Goal: Find specific page/section: Find specific page/section

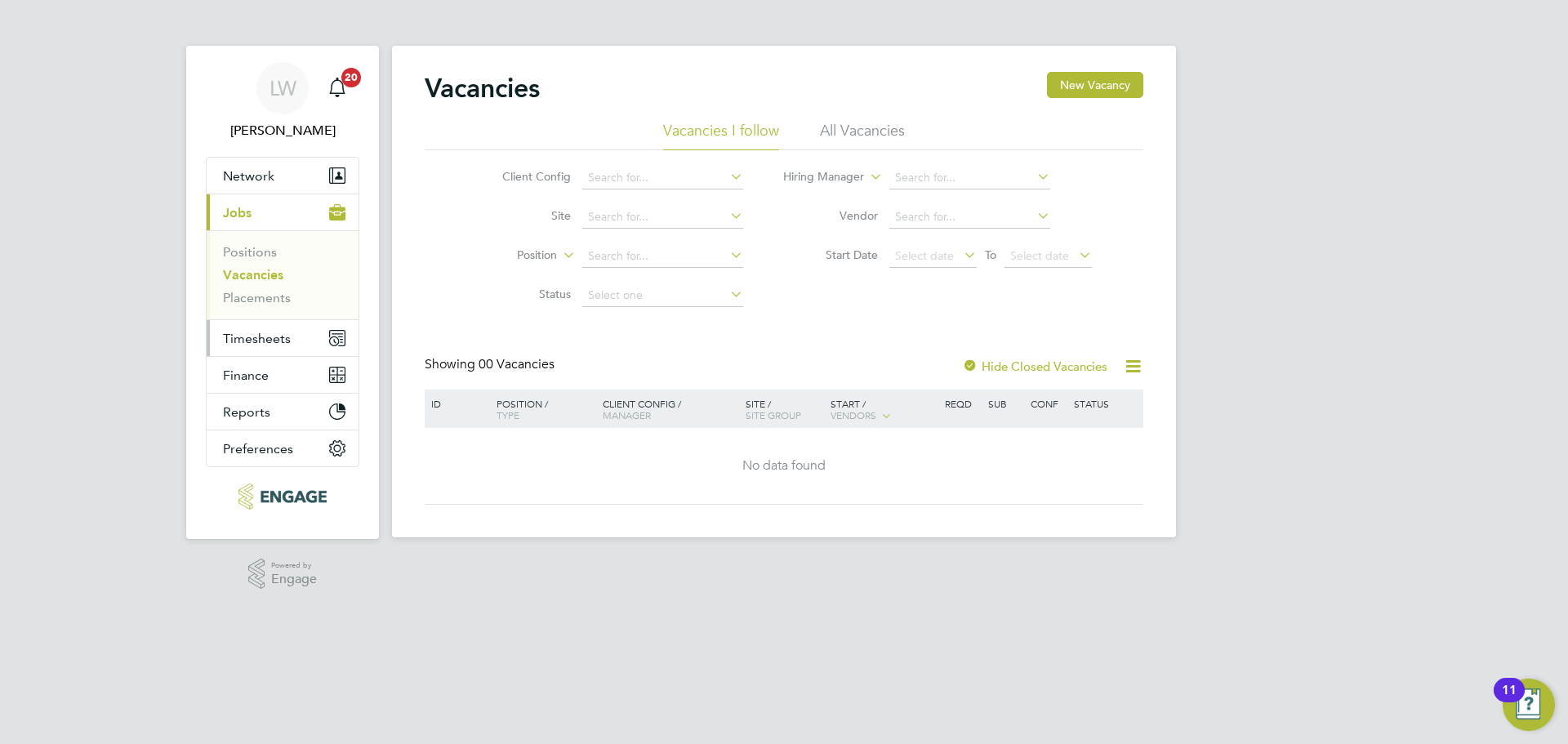
click at [240, 328] on button "Timesheets" at bounding box center [283, 338] width 152 height 36
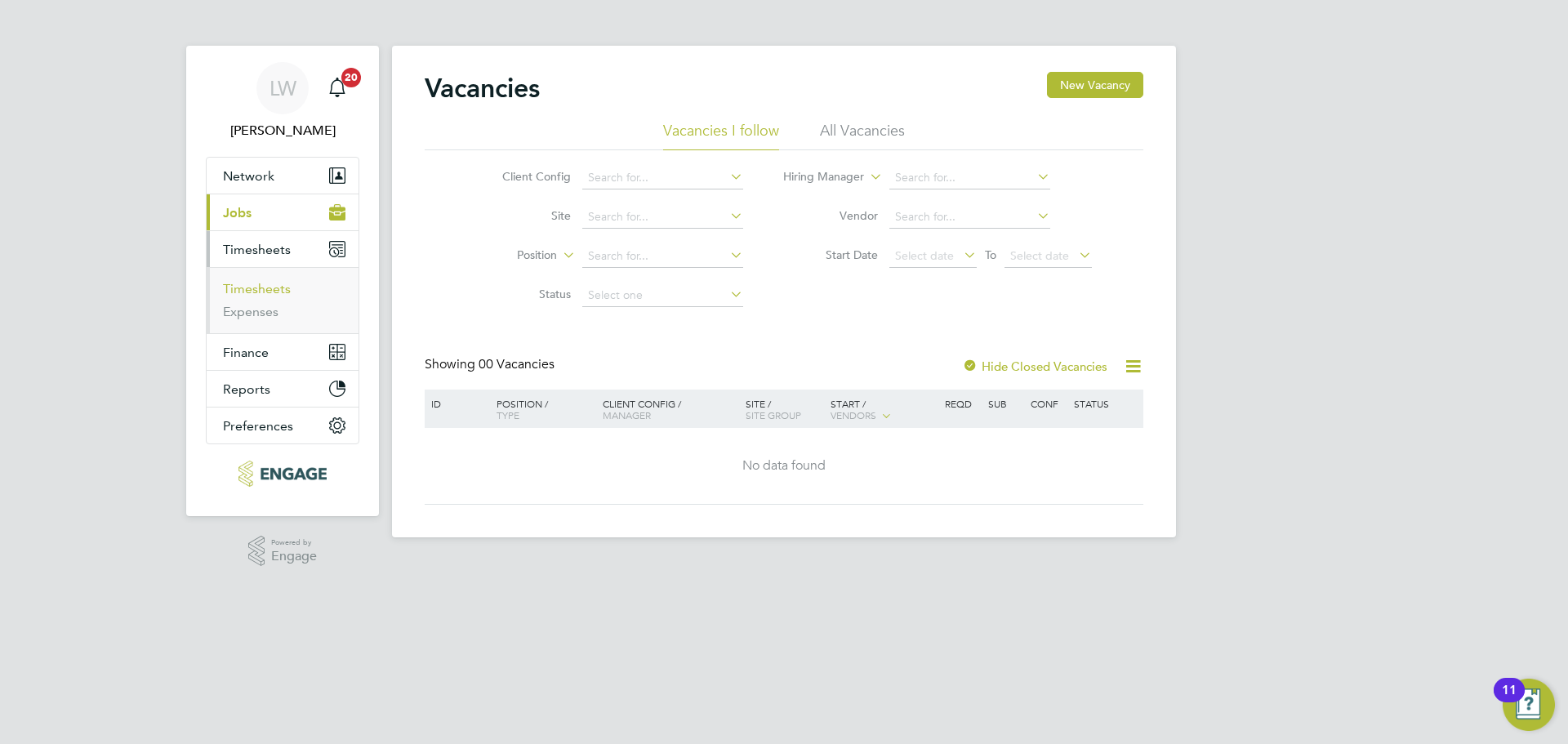
click at [238, 287] on link "Timesheets" at bounding box center [256, 288] width 67 height 16
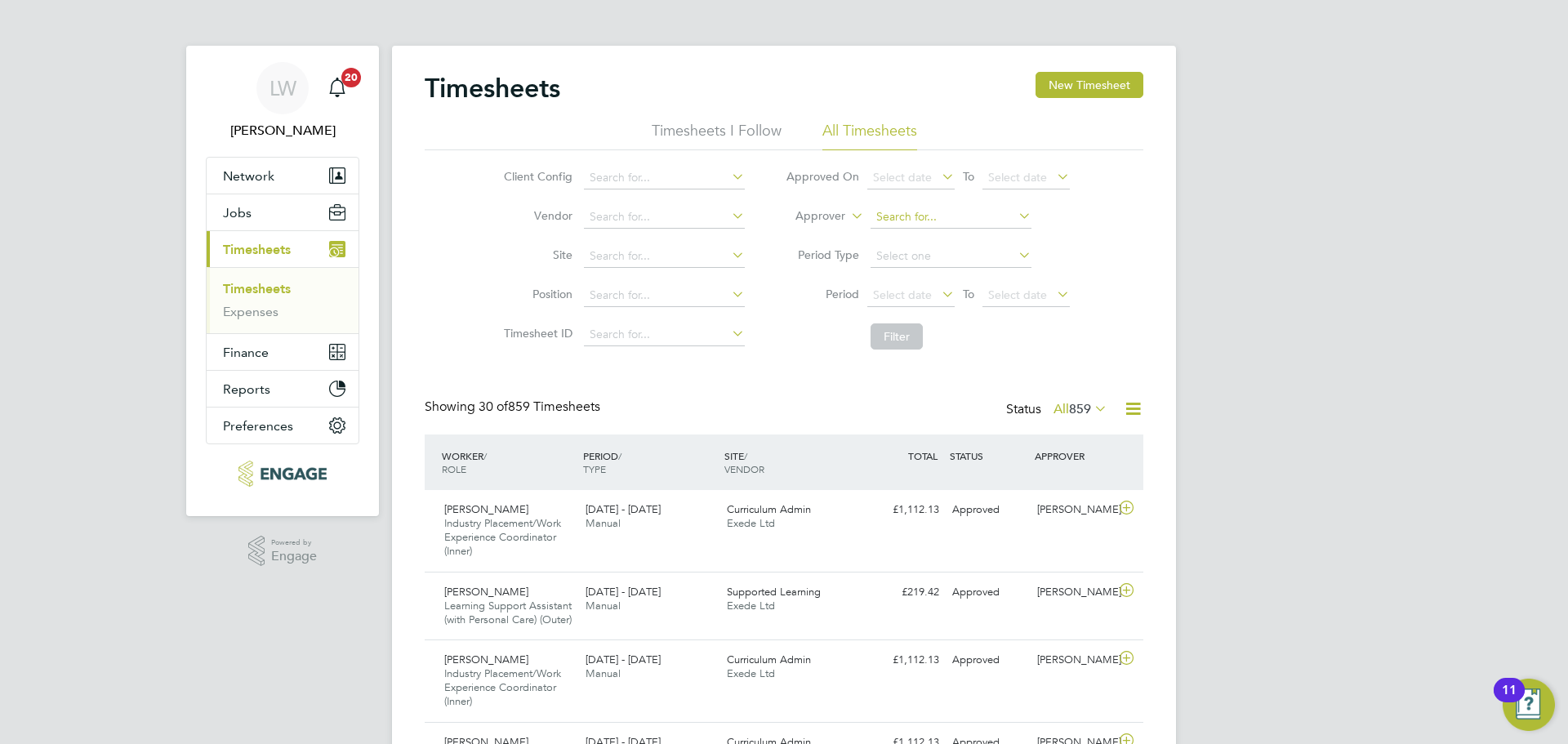
click at [933, 224] on input at bounding box center [951, 217] width 161 height 22
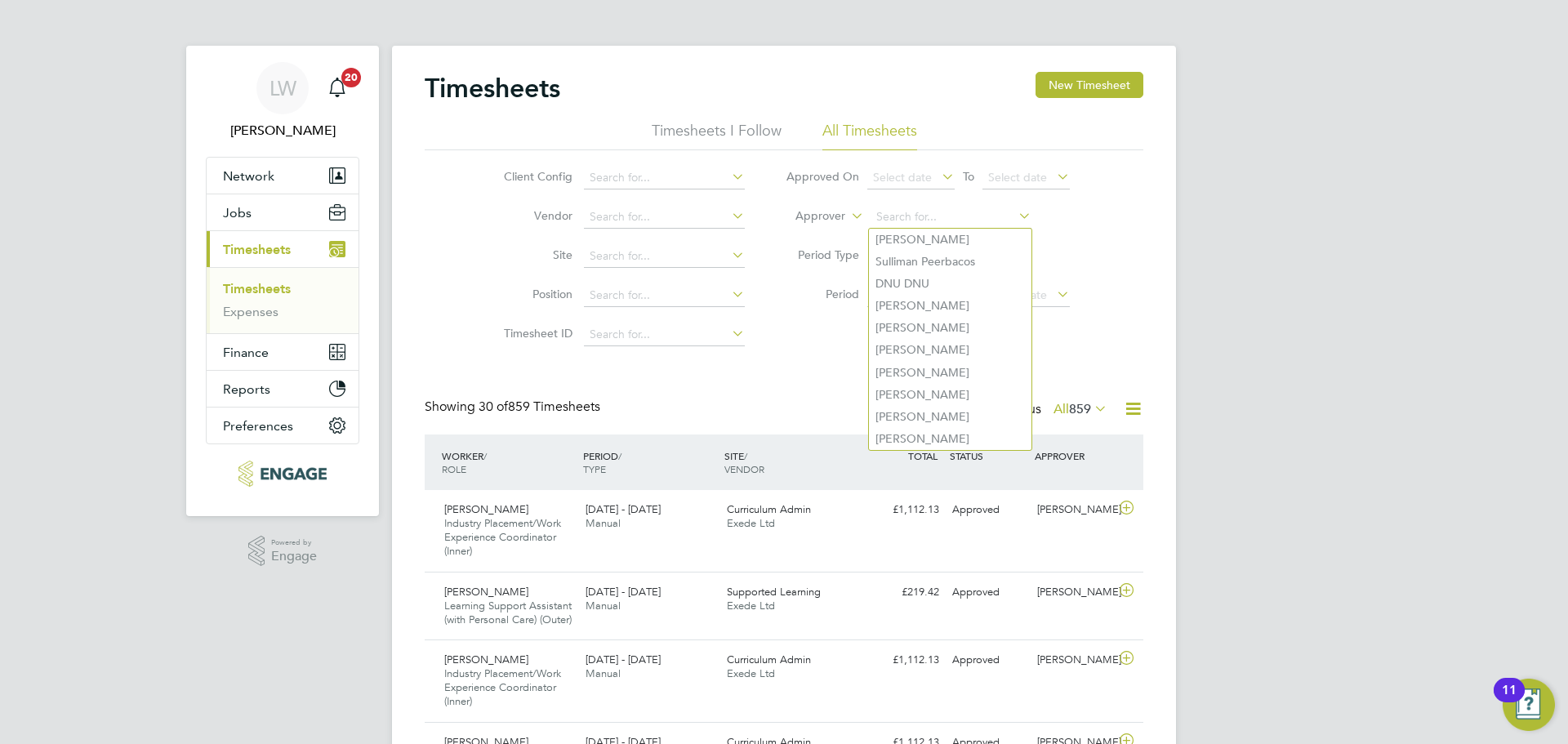
click at [942, 204] on li "Approver" at bounding box center [927, 217] width 325 height 39
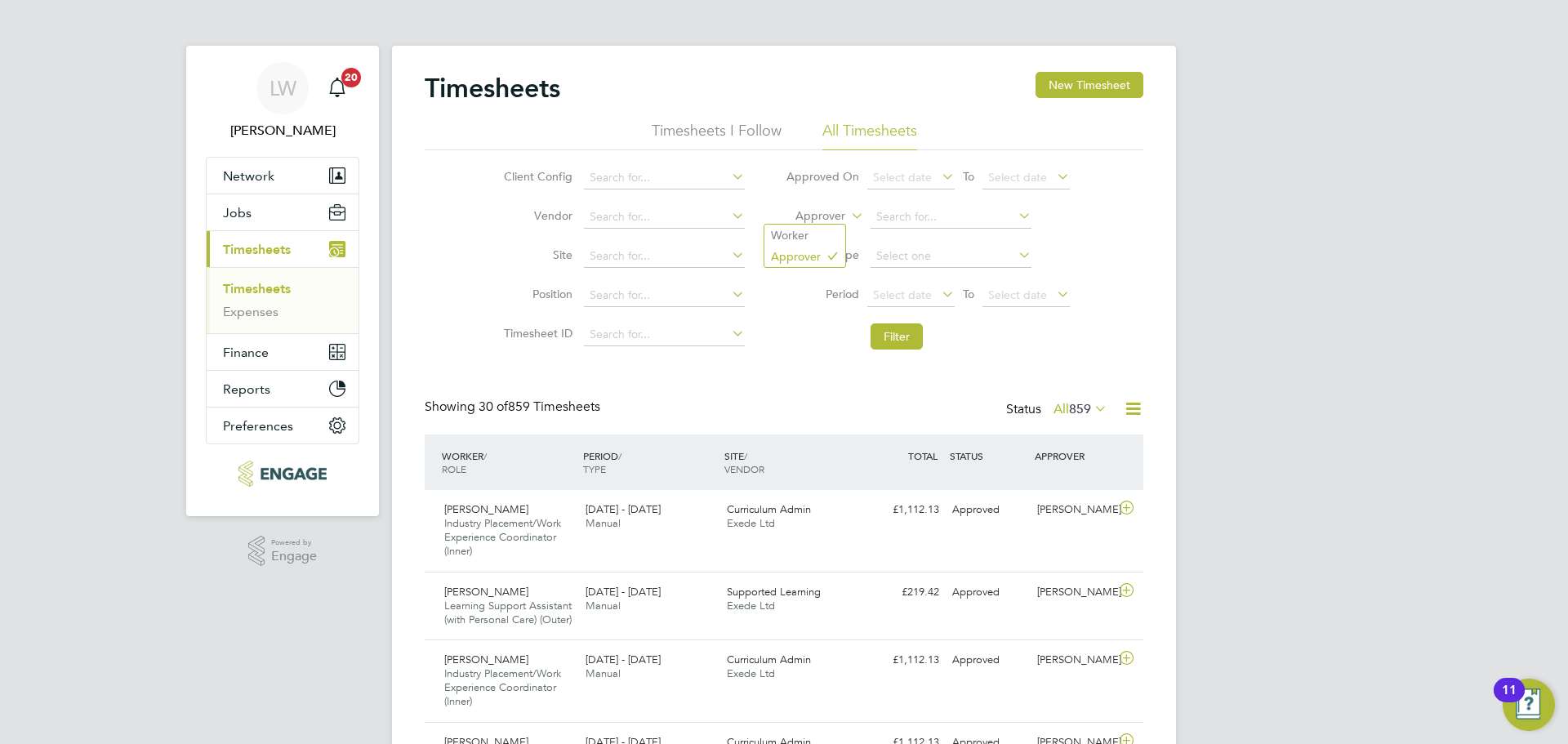
click at [843, 214] on label "Approver" at bounding box center [808, 215] width 73 height 16
click at [807, 226] on li "Worker" at bounding box center [804, 235] width 81 height 22
drag, startPoint x: 886, startPoint y: 208, endPoint x: 906, endPoint y: 208, distance: 20.0
click at [890, 208] on input at bounding box center [951, 217] width 161 height 22
type input "[PERSON_NAME]"
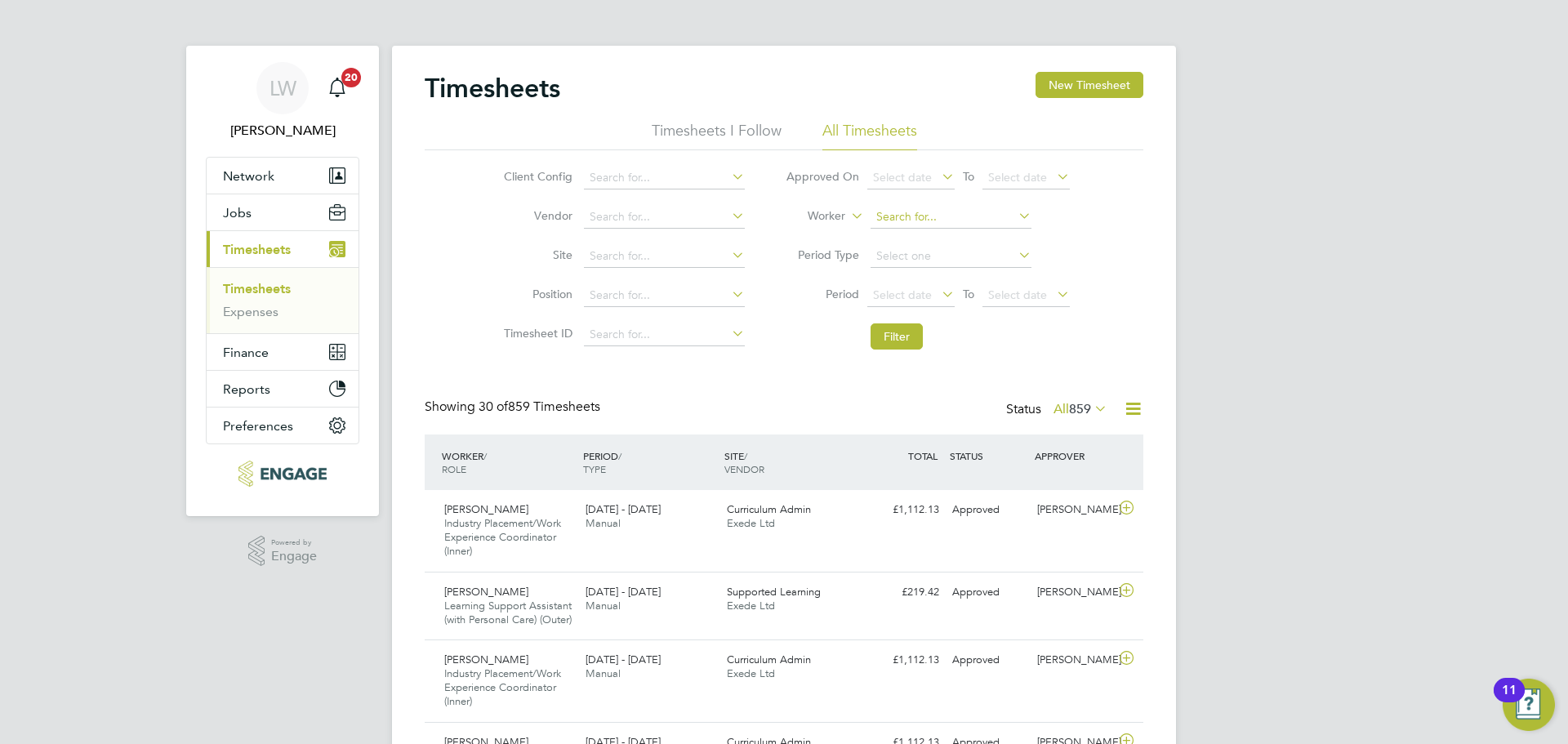
click at [978, 219] on input at bounding box center [951, 217] width 161 height 22
type input "[PERSON_NAME]"
click at [901, 329] on button "Filter" at bounding box center [897, 336] width 52 height 26
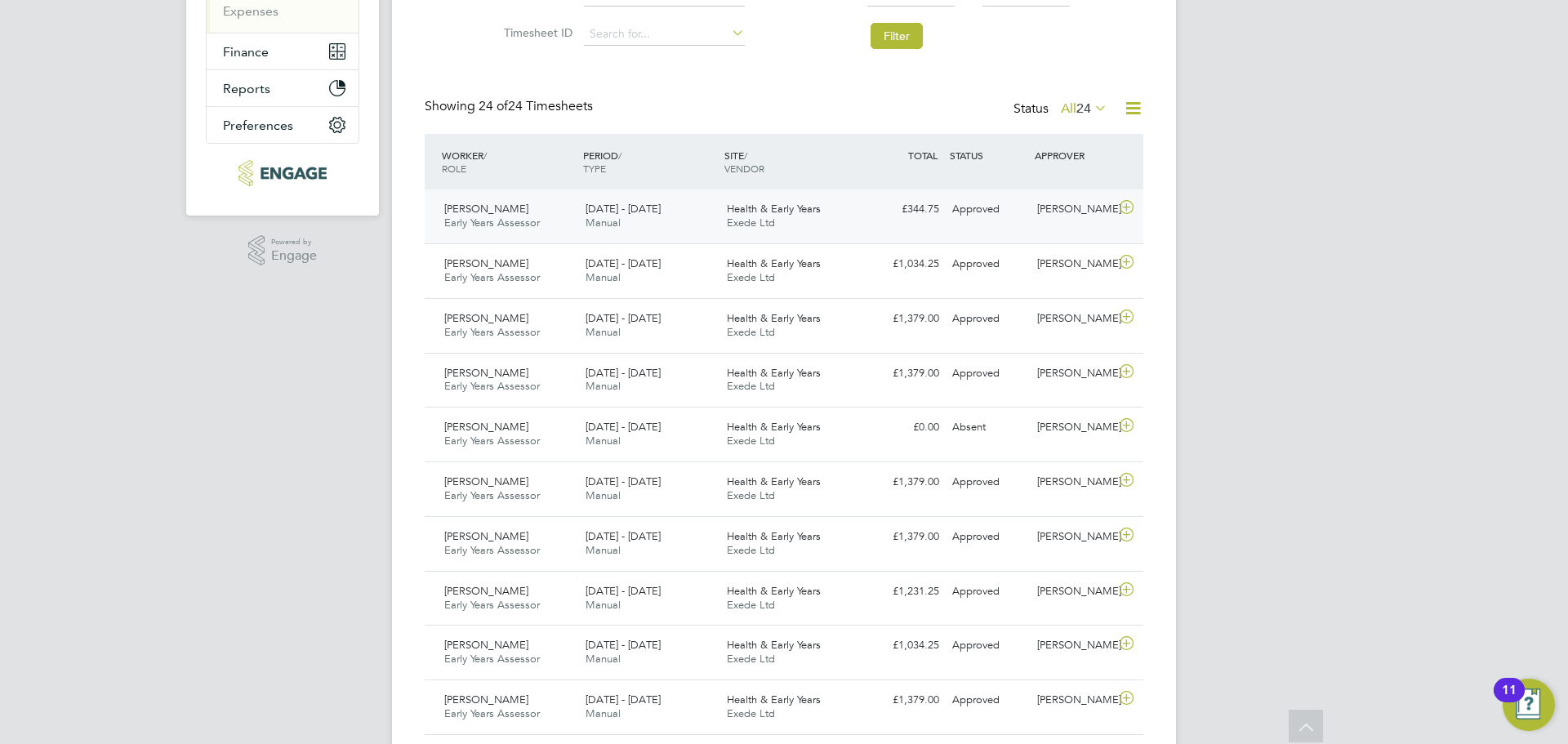
scroll to position [327, 0]
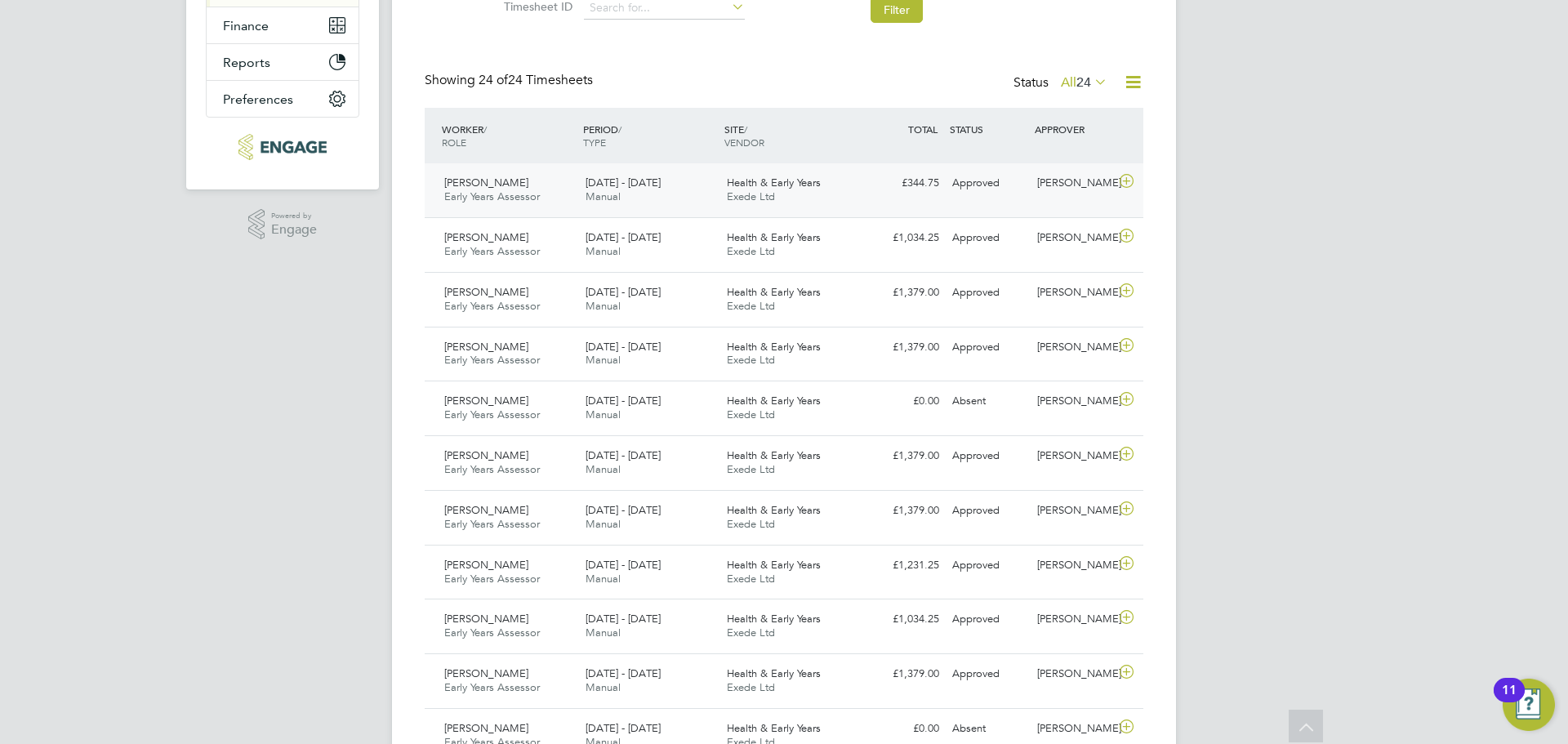
click at [1132, 186] on icon at bounding box center [1126, 182] width 21 height 13
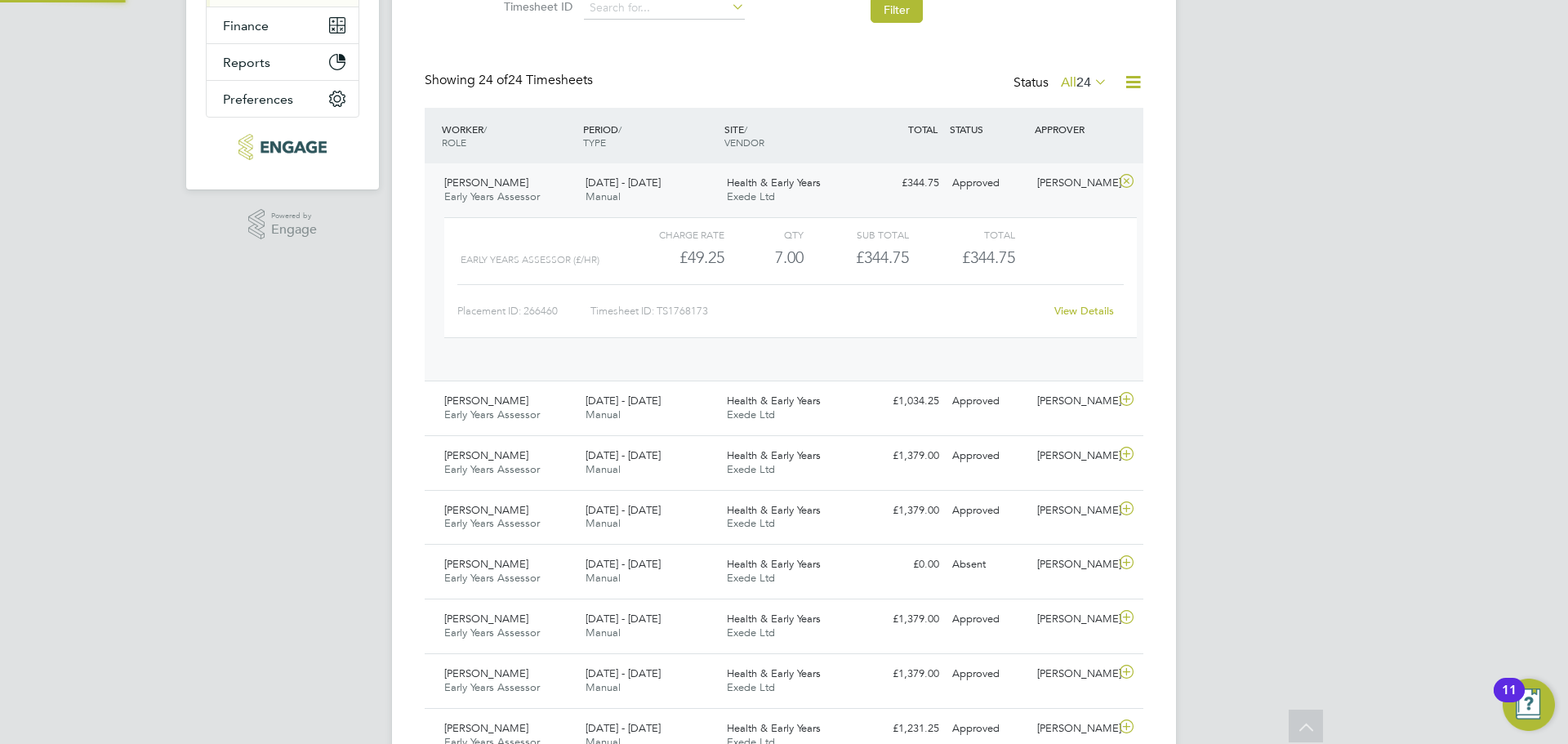
scroll to position [28, 159]
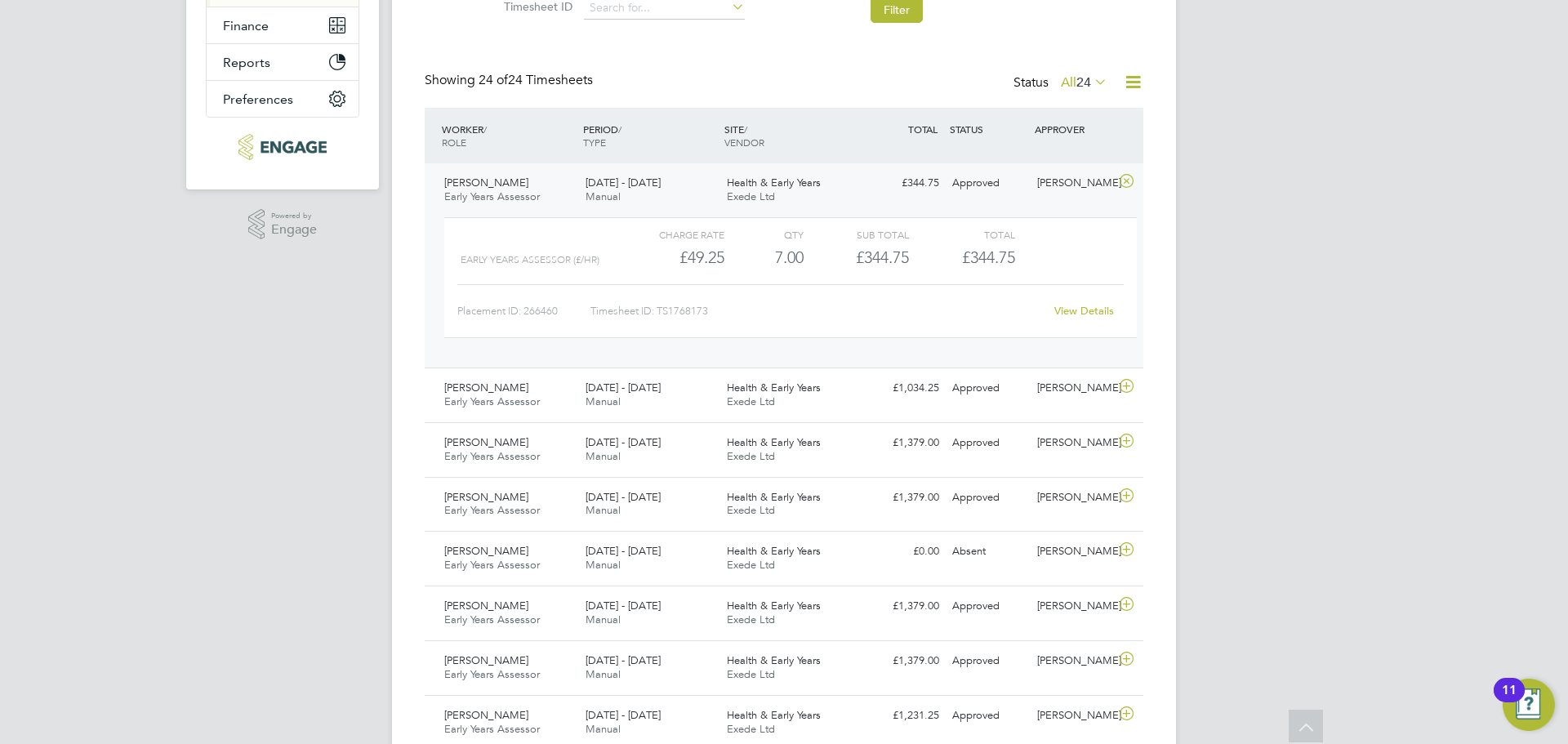
click at [1120, 181] on icon at bounding box center [1126, 182] width 21 height 13
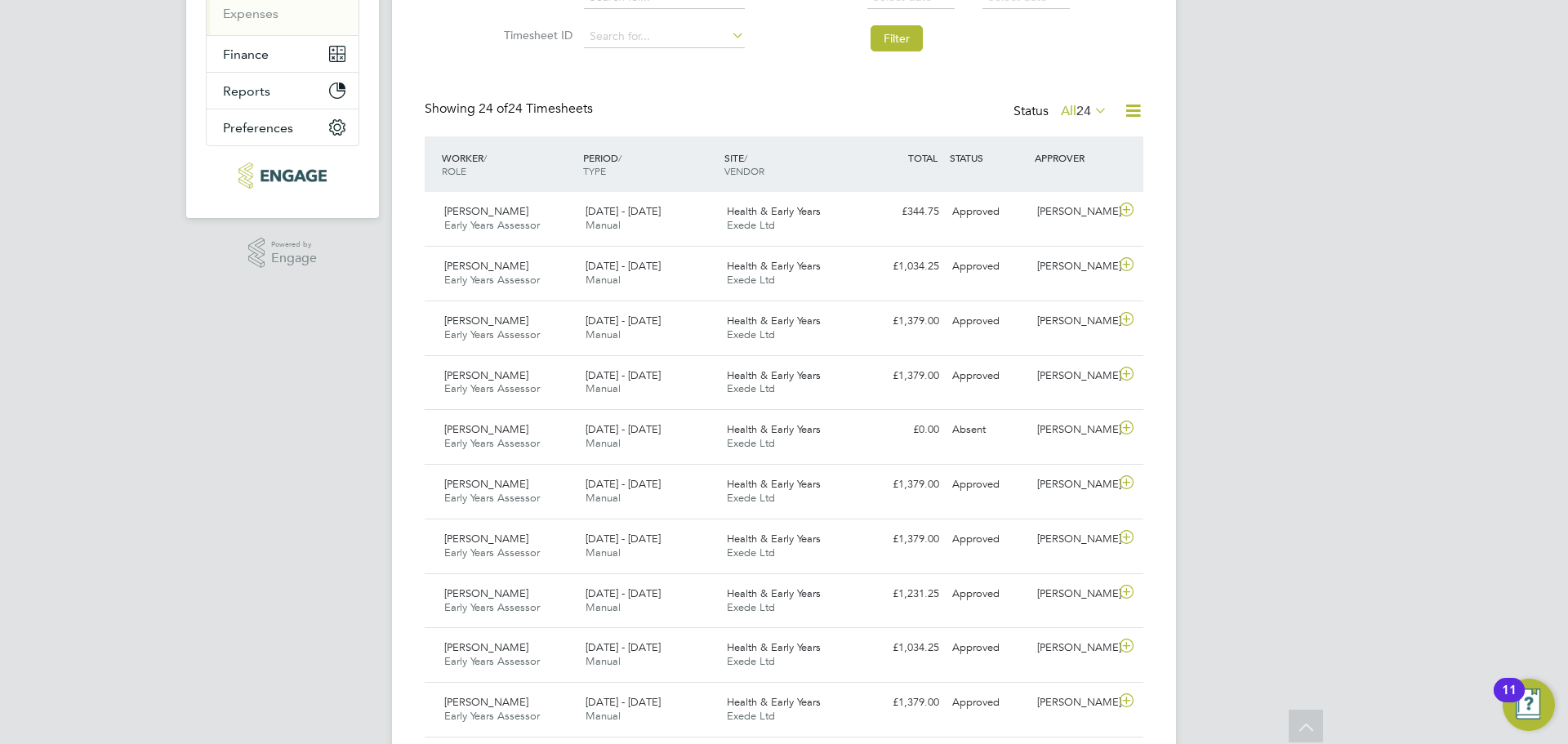
scroll to position [0, 0]
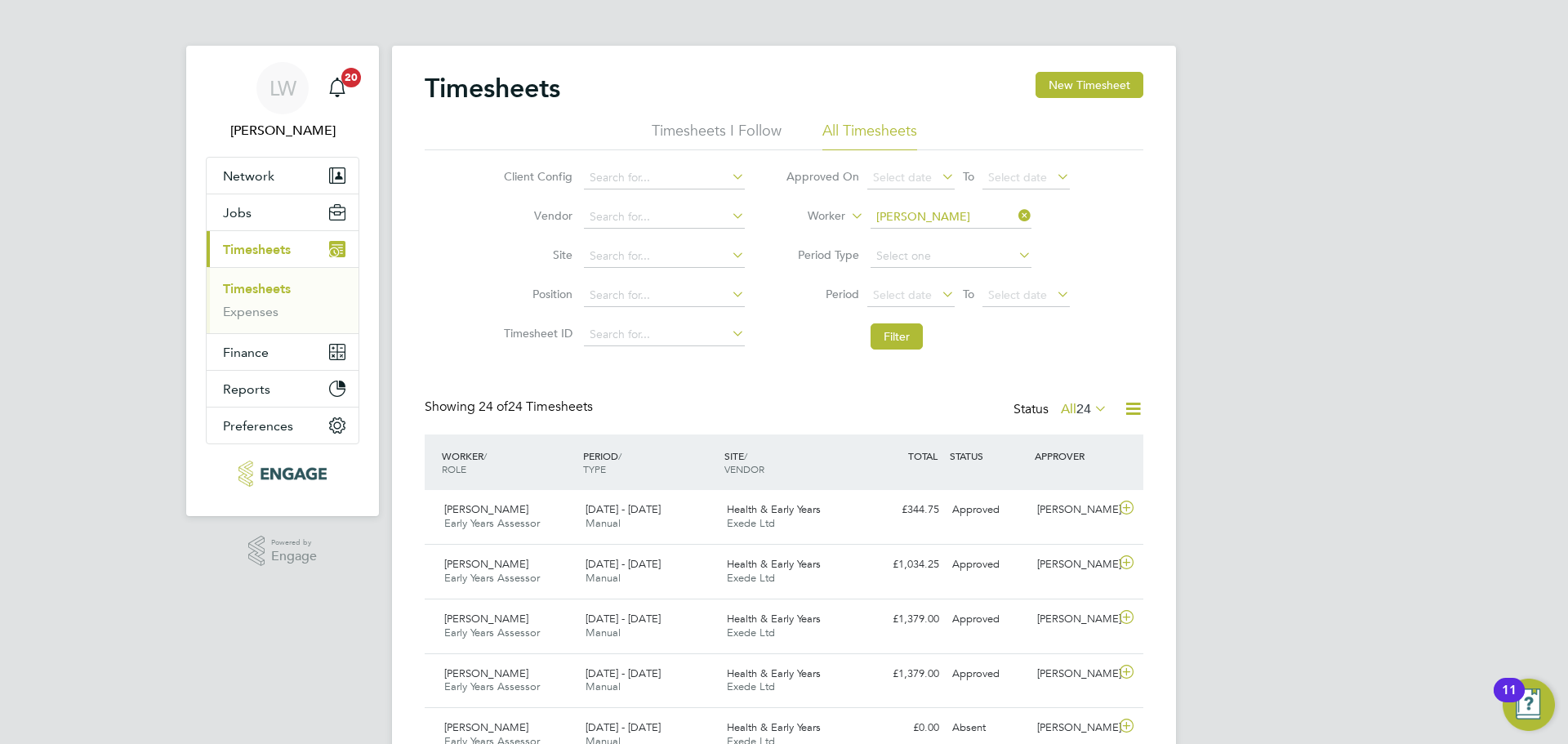
click at [262, 286] on link "Timesheets" at bounding box center [256, 288] width 67 height 16
click at [305, 205] on button "Jobs" at bounding box center [283, 212] width 152 height 36
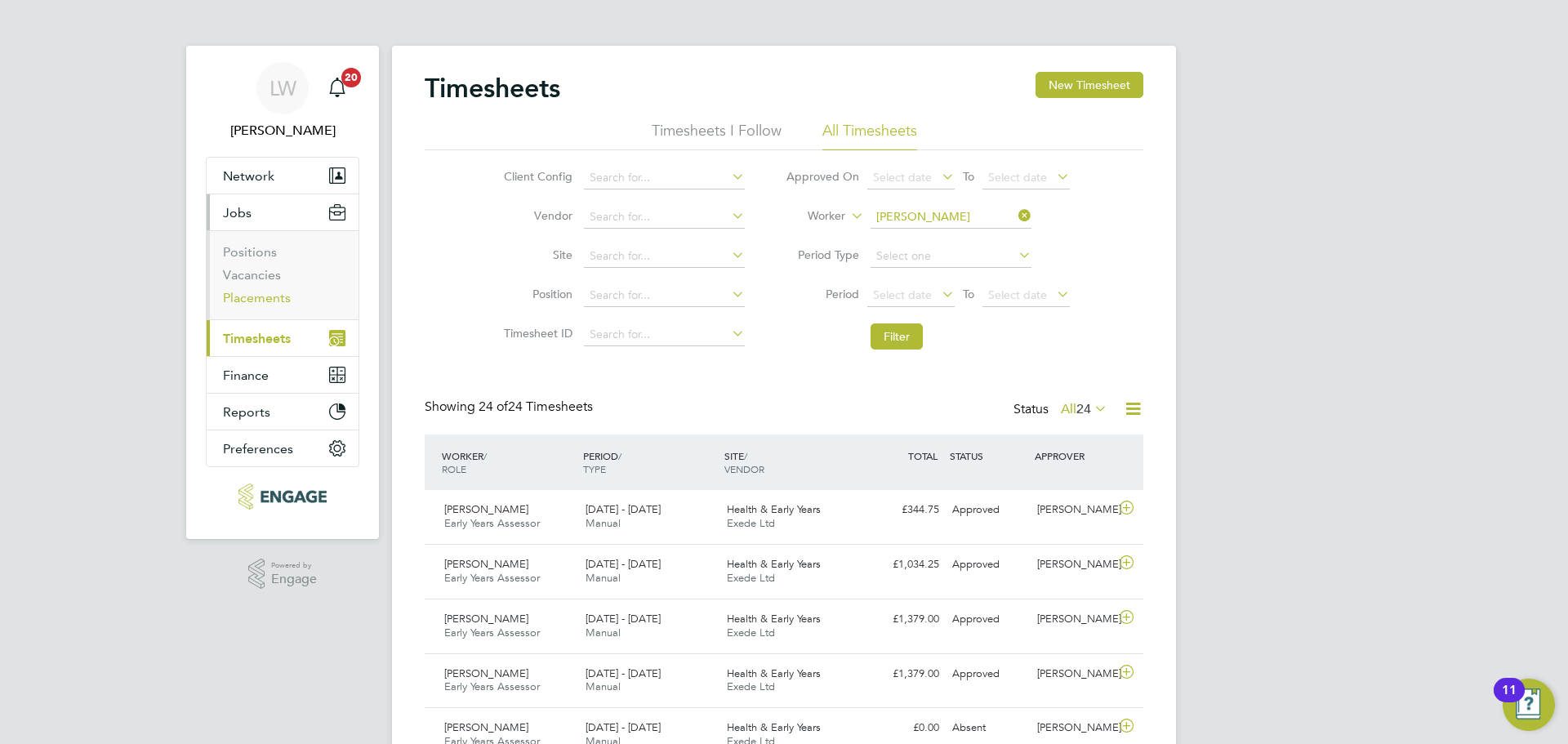
click at [268, 303] on link "Placements" at bounding box center [256, 298] width 67 height 16
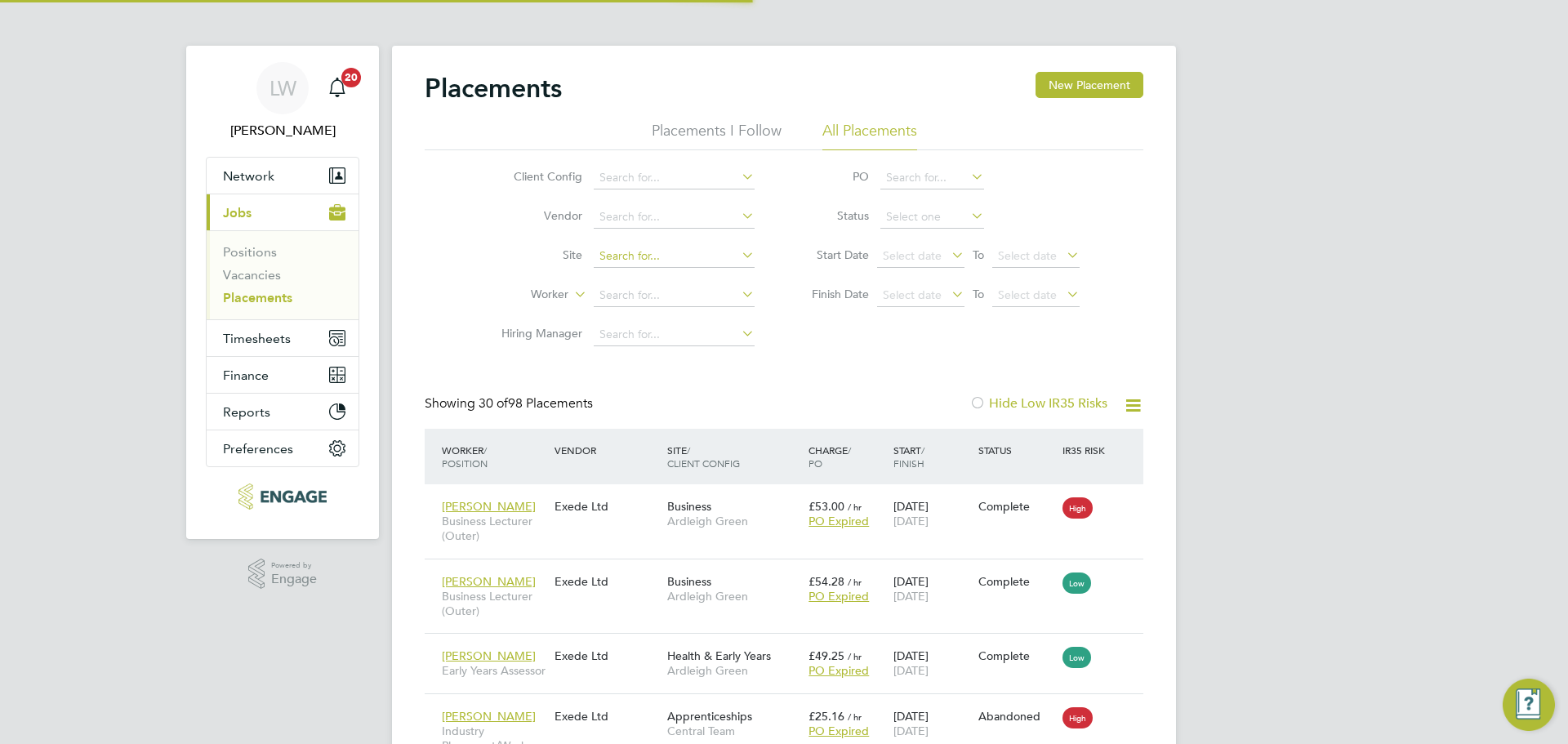
scroll to position [48, 142]
click at [612, 290] on input at bounding box center [674, 296] width 161 height 22
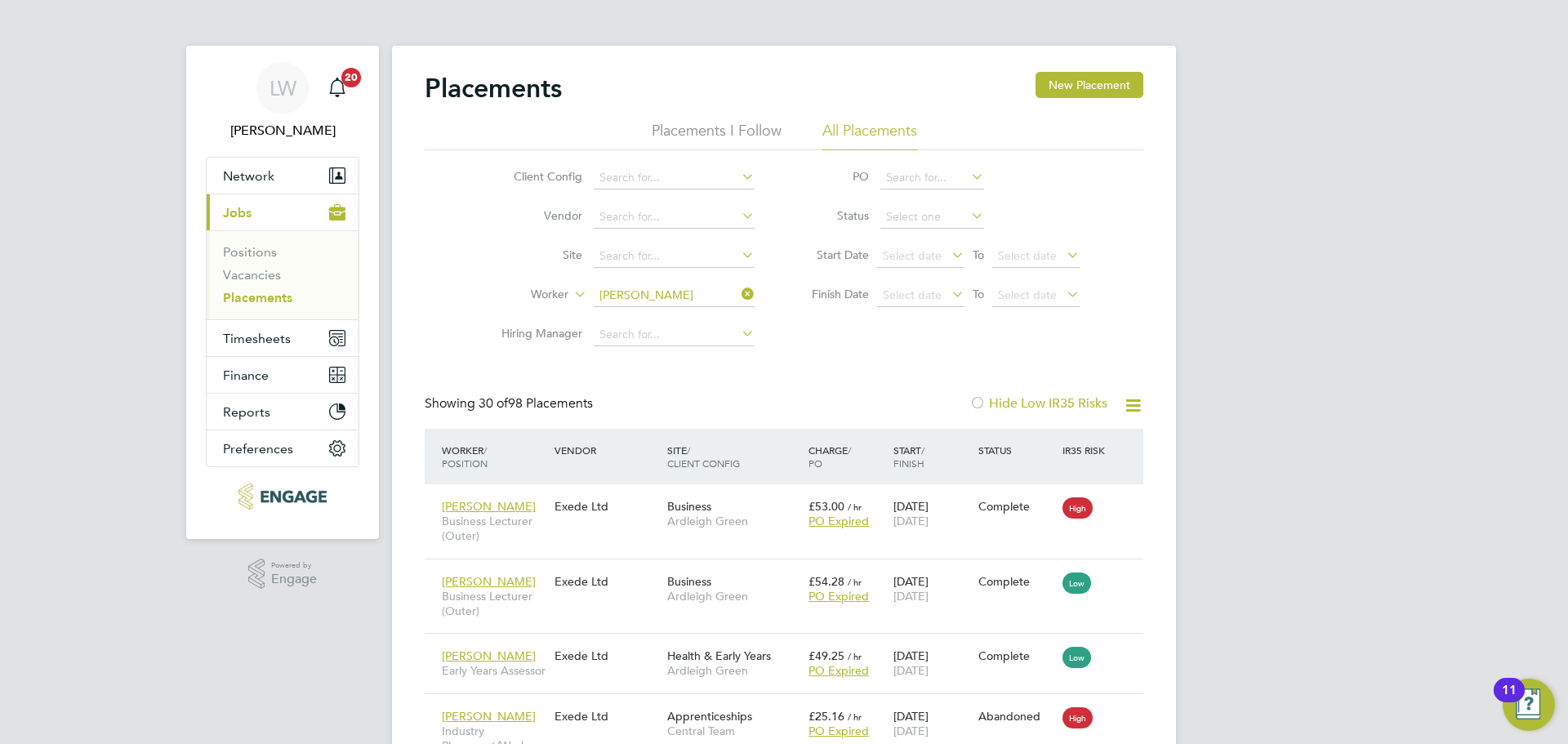
click at [704, 307] on li "[PERSON_NAME]" at bounding box center [693, 318] width 201 height 22
type input "[PERSON_NAME]"
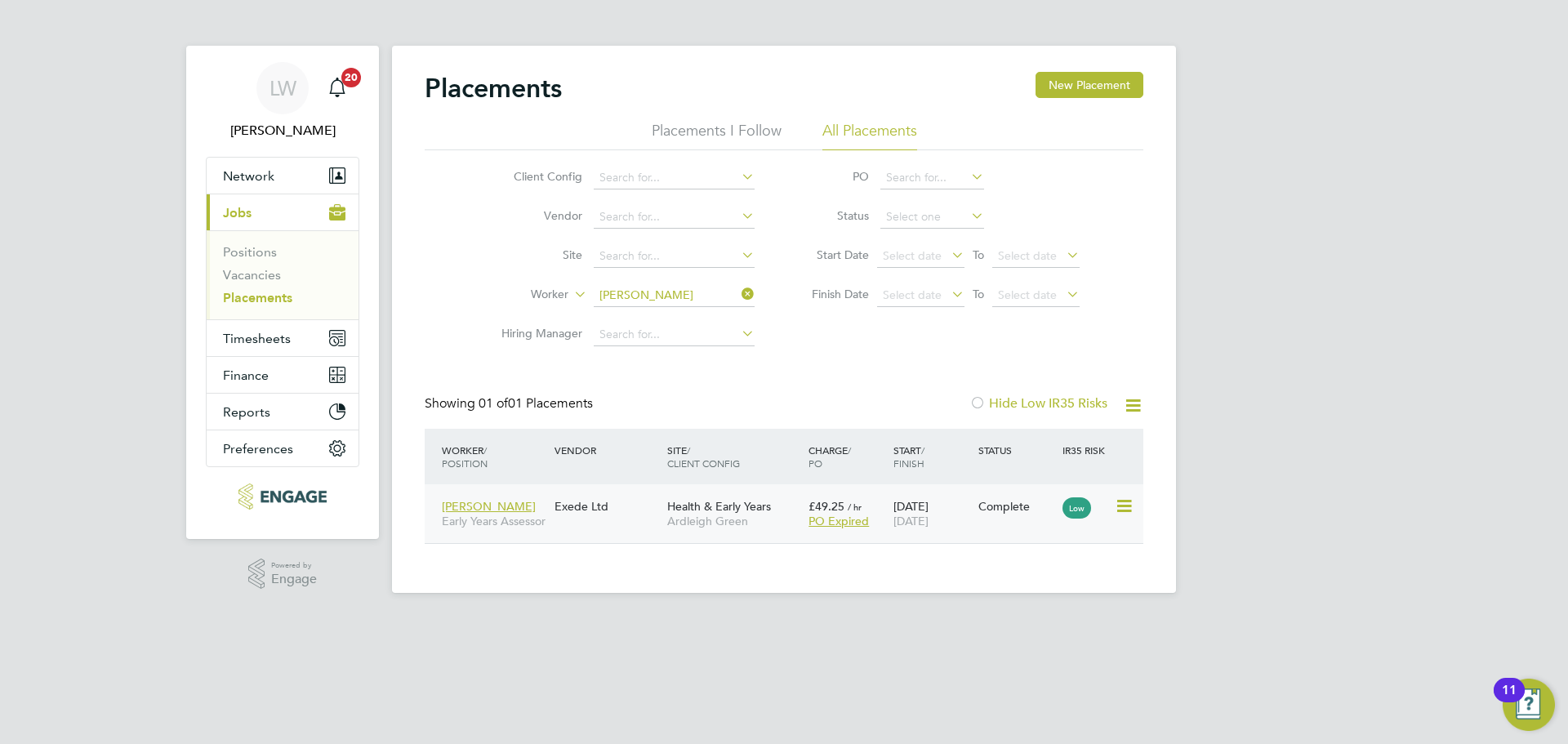
click at [615, 520] on div "Exede Ltd" at bounding box center [607, 505] width 112 height 31
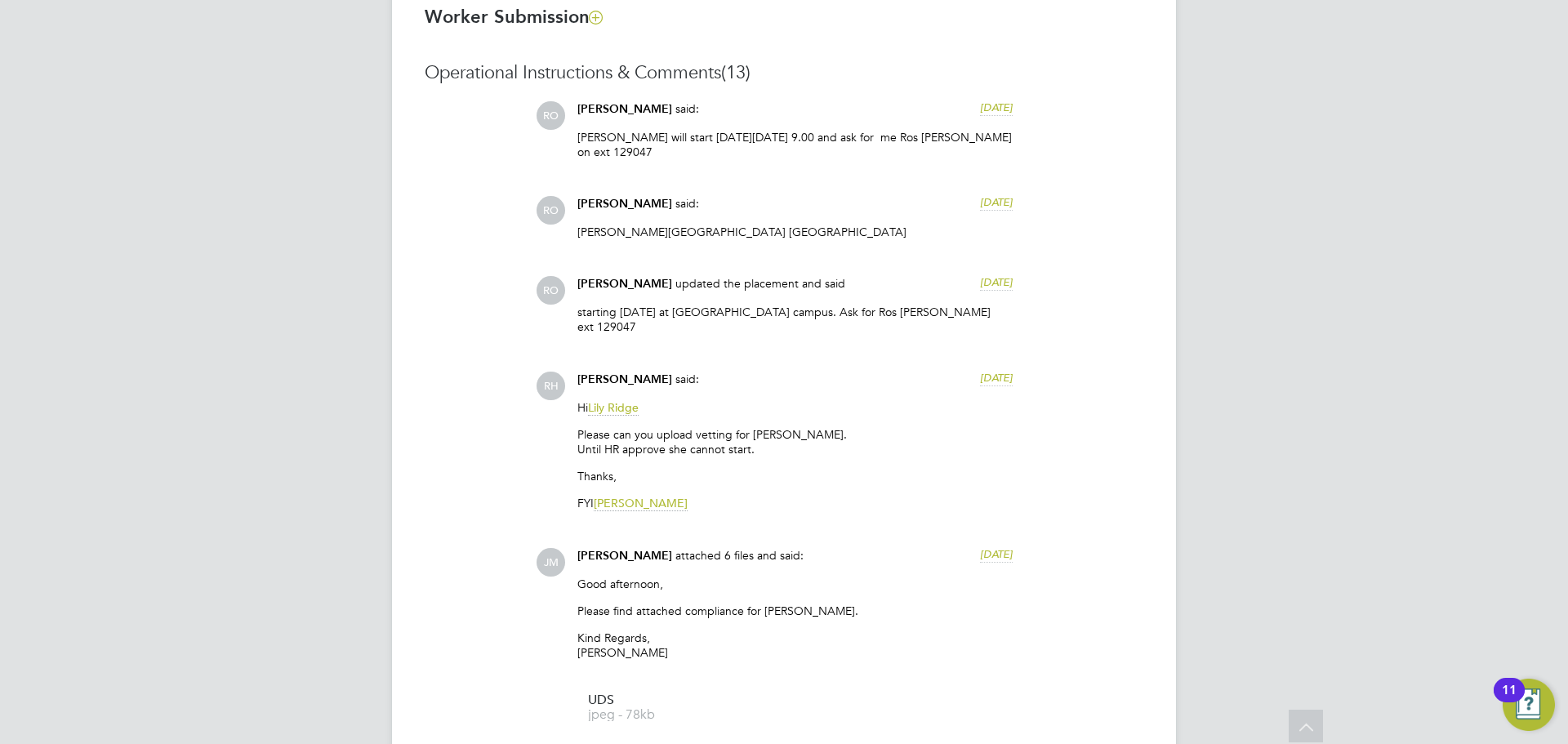
scroll to position [1306, 0]
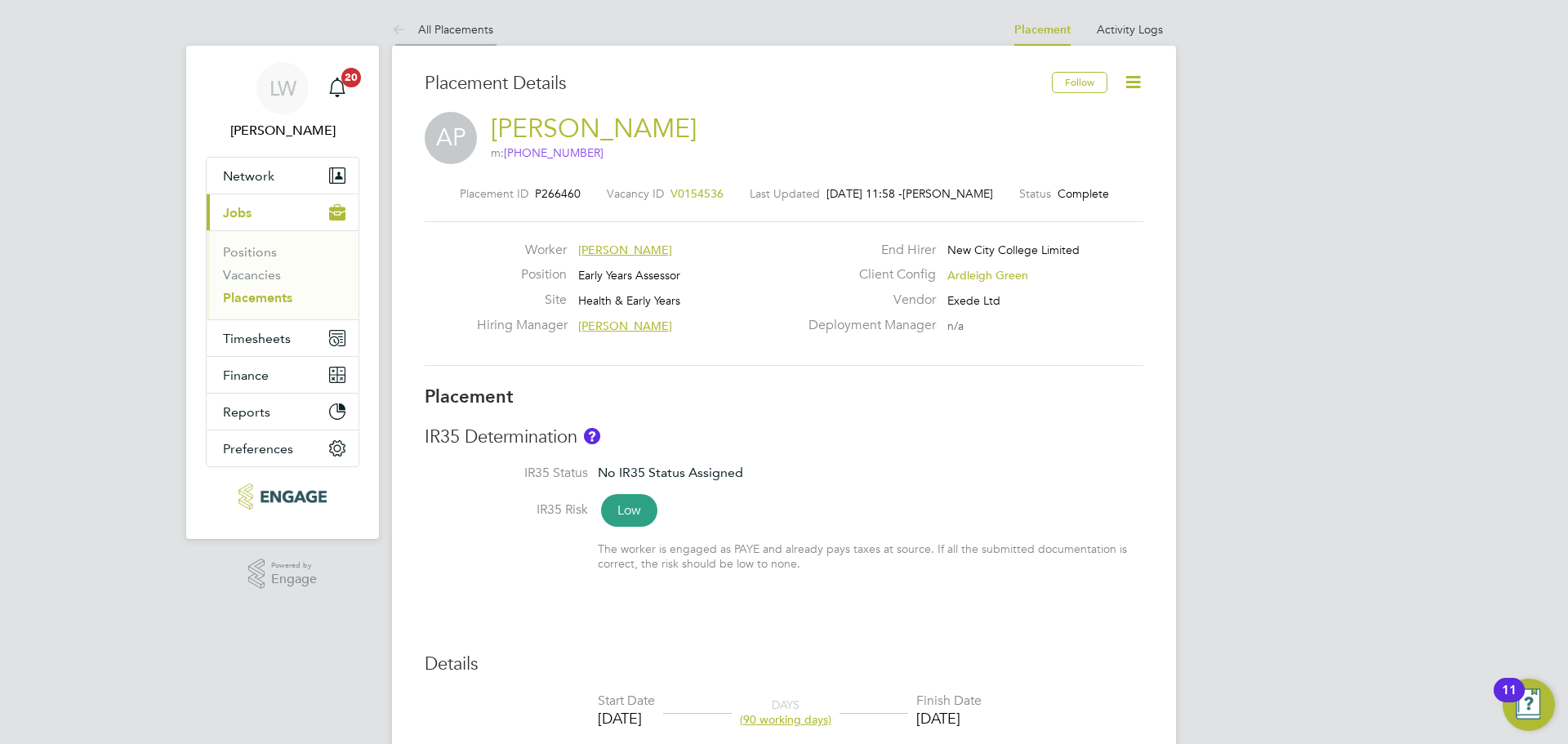
click at [462, 23] on link "All Placements" at bounding box center [443, 30] width 101 height 15
